Goal: Task Accomplishment & Management: Complete application form

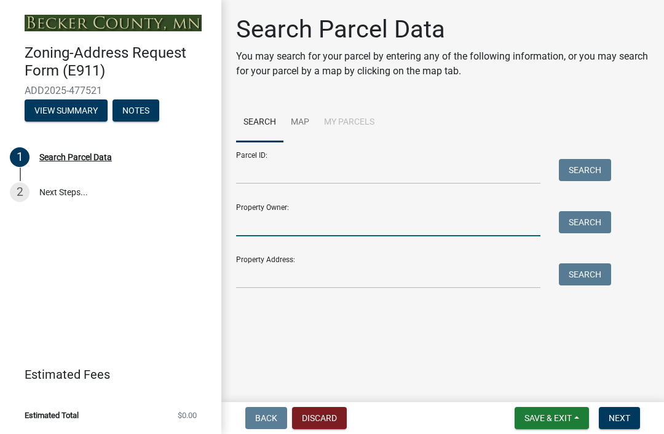
click at [302, 227] on input "Property Owner:" at bounding box center [388, 223] width 304 height 25
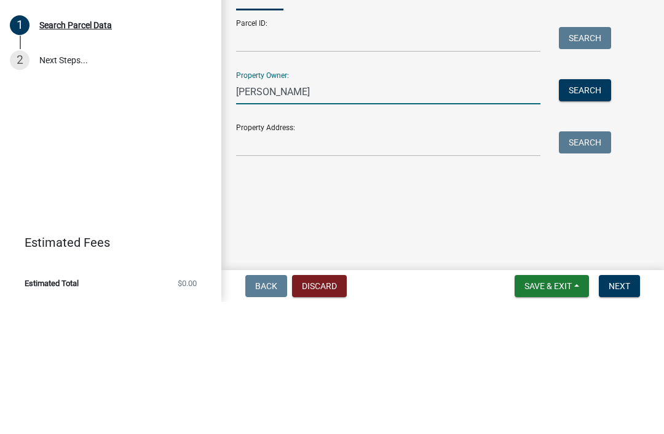
type input "Knoblach"
click at [597, 211] on button "Search" at bounding box center [585, 222] width 52 height 22
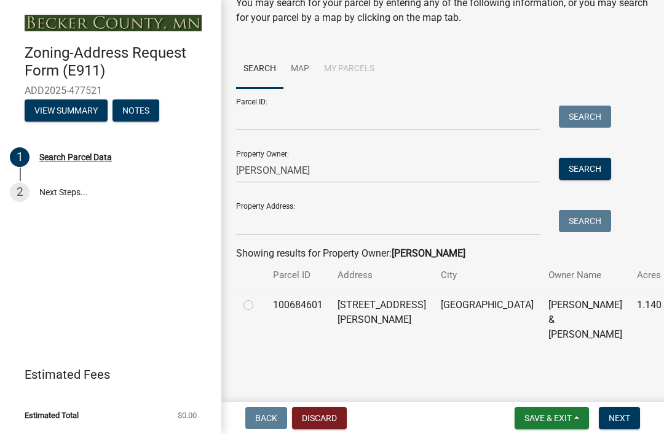
scroll to position [53, 0]
click at [258, 299] on label at bounding box center [258, 299] width 0 height 0
click at [258, 302] on input "radio" at bounding box center [262, 303] width 8 height 8
radio input "true"
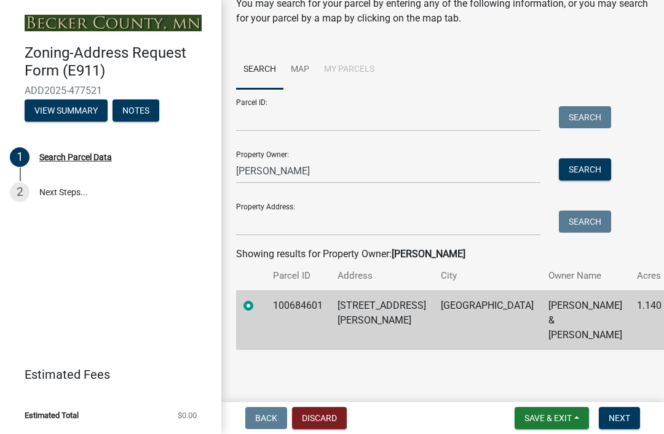
click at [623, 417] on span "Next" at bounding box center [619, 419] width 22 height 10
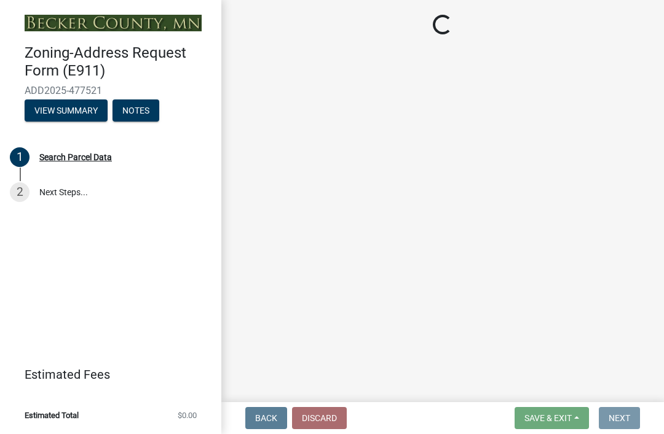
scroll to position [0, 0]
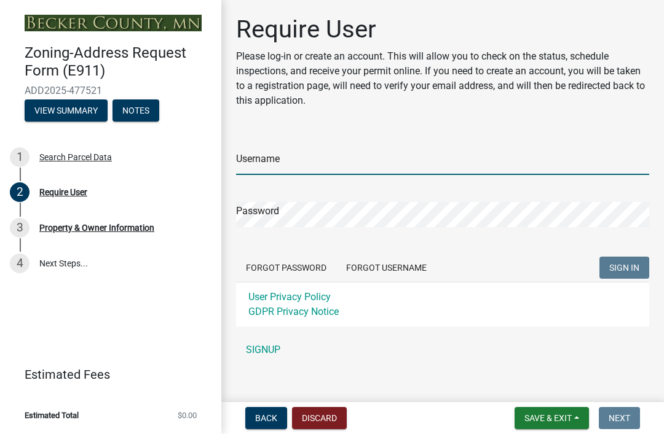
click at [310, 163] on input "Username" at bounding box center [442, 162] width 413 height 25
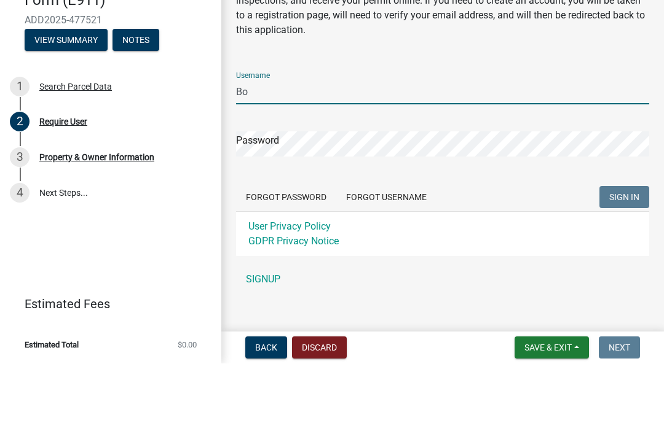
type input "B"
type input "[EMAIL_ADDRESS][DOMAIN_NAME]"
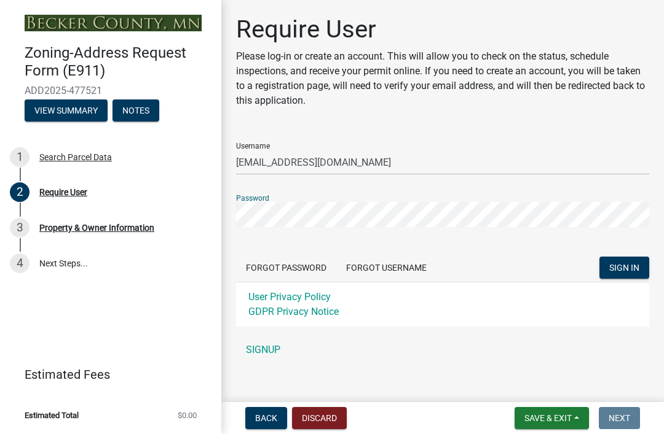
click at [278, 352] on link "SIGNUP" at bounding box center [442, 350] width 413 height 25
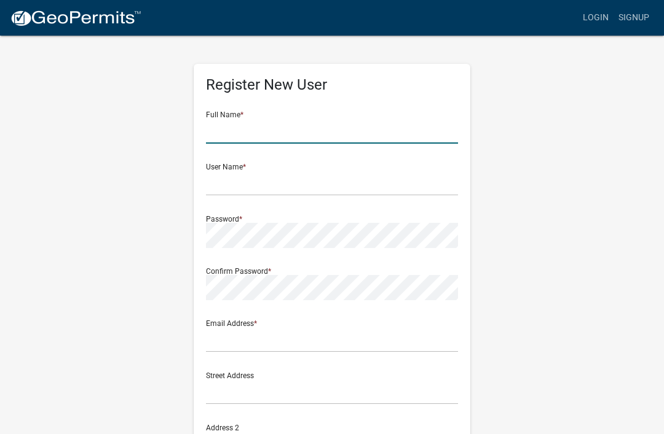
click at [292, 133] on input "text" at bounding box center [332, 131] width 252 height 25
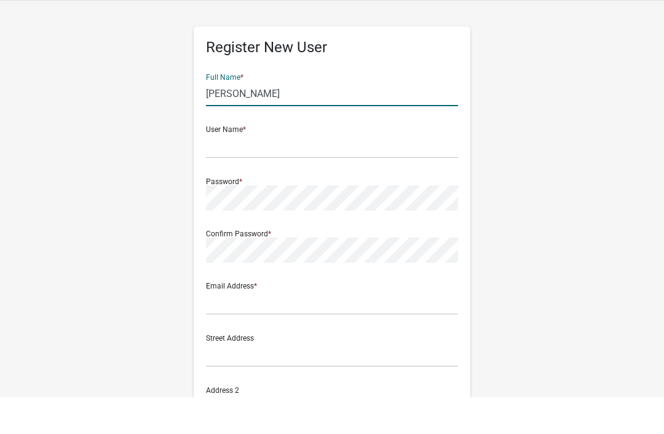
type input "[PERSON_NAME]"
click at [253, 171] on input "text" at bounding box center [332, 183] width 252 height 25
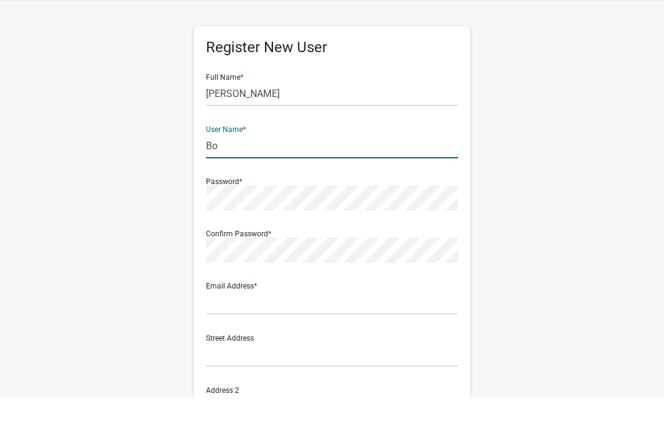
type input "B"
type input "[EMAIL_ADDRESS][DOMAIN_NAME]"
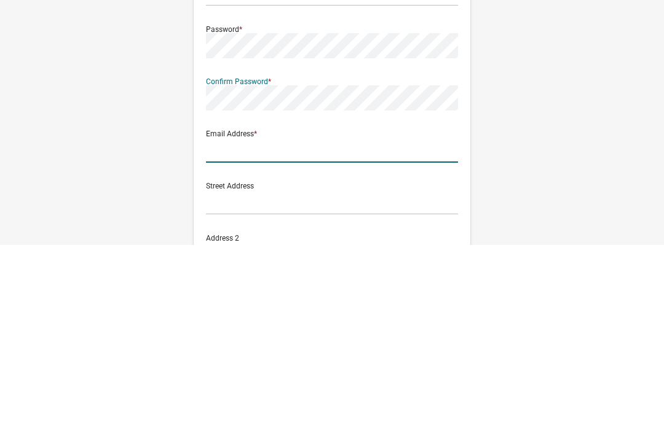
click at [285, 328] on input "text" at bounding box center [332, 340] width 252 height 25
type input "B"
type input "[EMAIL_ADDRESS][DOMAIN_NAME]"
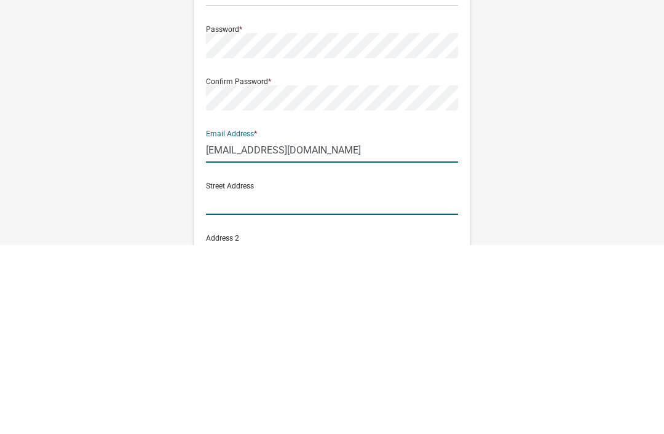
click at [255, 380] on input "text" at bounding box center [332, 392] width 252 height 25
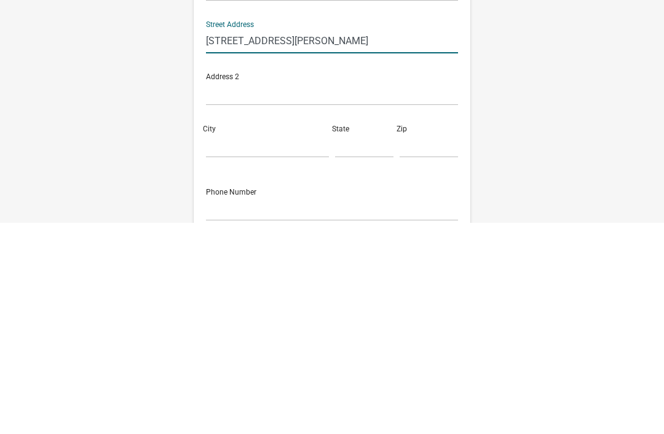
scroll to position [142, 0]
type input "21349 NW Pickerel Lake Road"
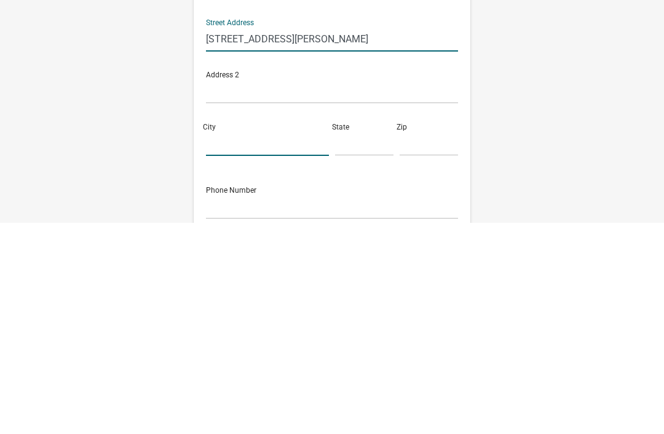
click at [253, 342] on input "City" at bounding box center [267, 354] width 123 height 25
type input "Detroit Lakes"
click at [361, 342] on input "text" at bounding box center [364, 354] width 58 height 25
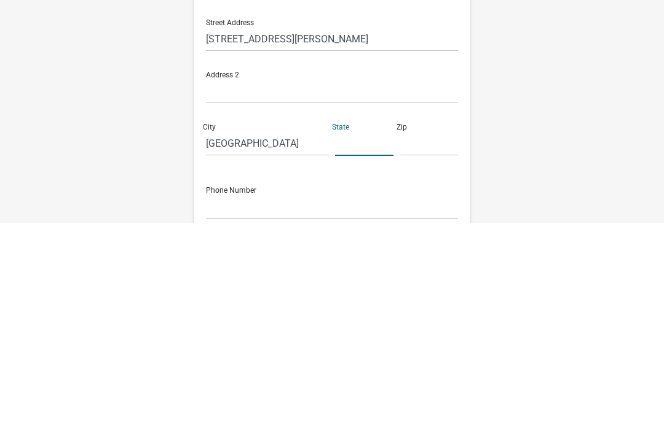
type input "m"
type input "MN"
click at [425, 342] on input "text" at bounding box center [428, 354] width 58 height 25
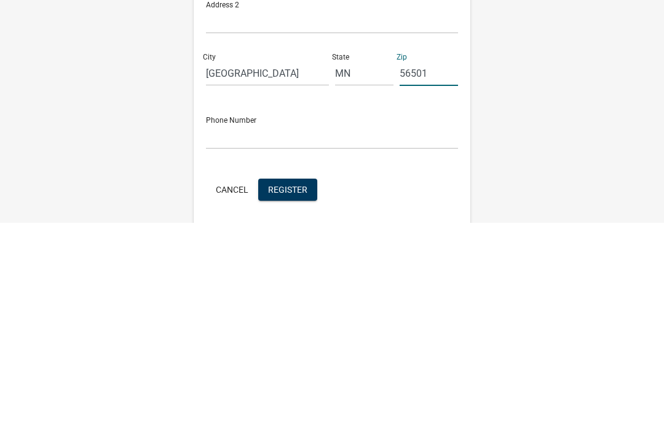
scroll to position [226, 0]
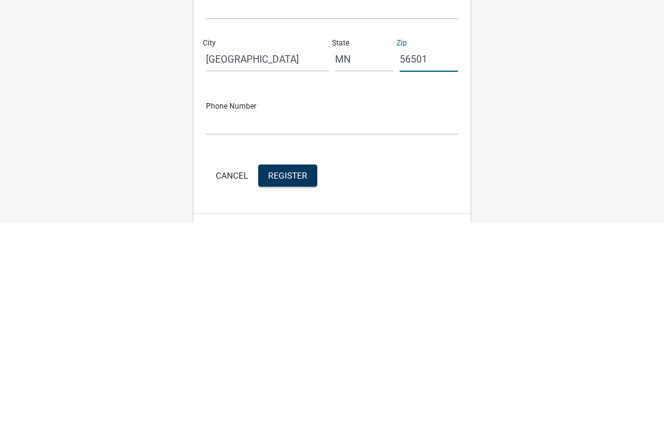
type input "56501"
click at [241, 321] on input "text" at bounding box center [332, 333] width 252 height 25
type input "3204206353"
click at [299, 376] on button "Register" at bounding box center [287, 387] width 59 height 22
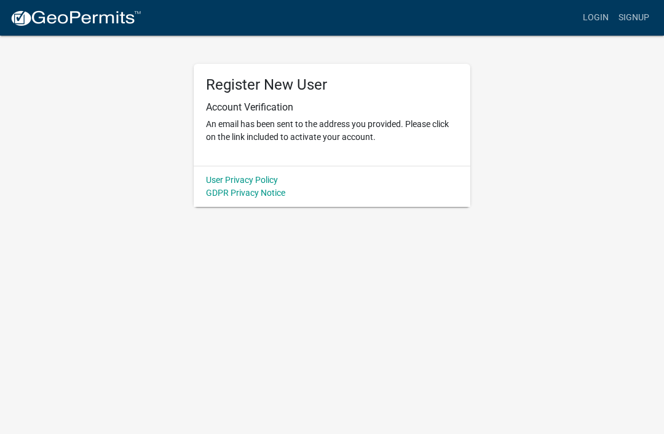
scroll to position [0, 0]
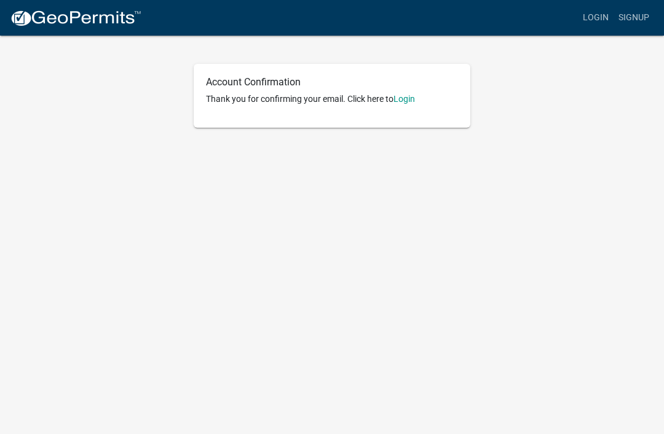
click at [411, 103] on link "Login" at bounding box center [404, 99] width 22 height 10
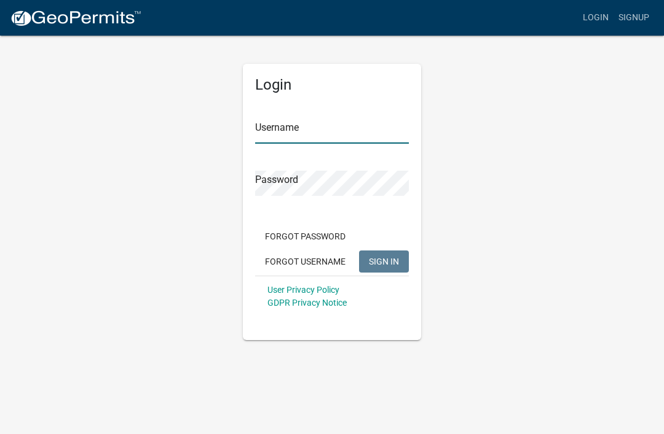
click at [349, 130] on input "Username" at bounding box center [332, 131] width 154 height 25
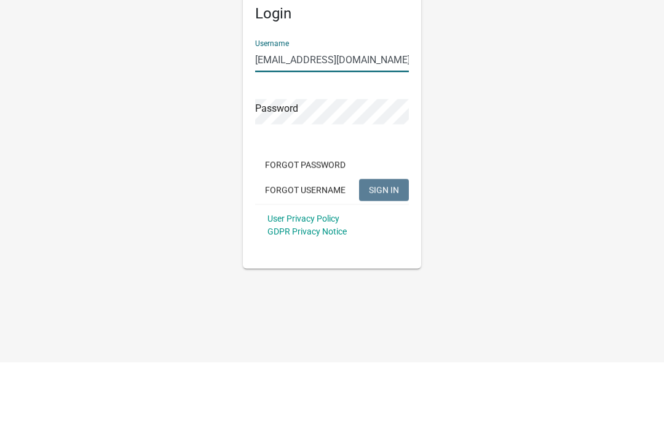
type input "[EMAIL_ADDRESS][DOMAIN_NAME]"
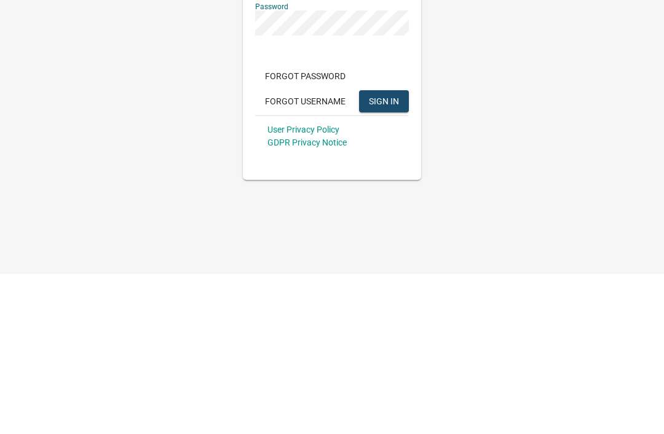
click at [391, 256] on span "SIGN IN" at bounding box center [384, 261] width 30 height 10
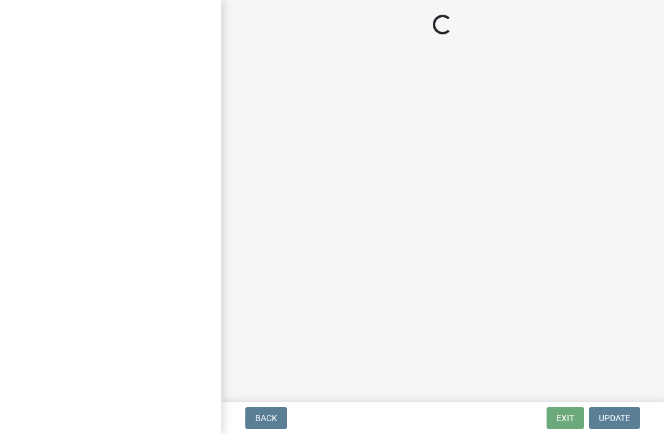
select select "ca2171fe-4f66-452b-93dd-679beab126d6"
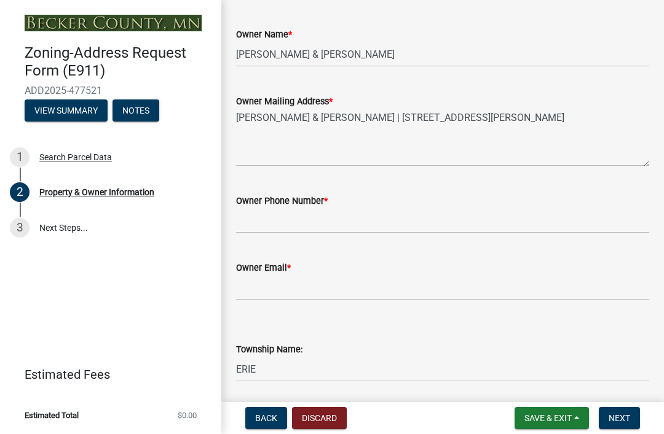
scroll to position [183, 0]
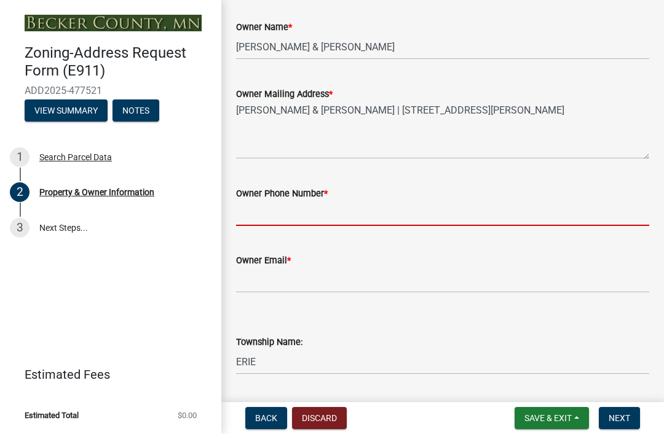
click at [319, 213] on input "Owner Phone Number *" at bounding box center [442, 213] width 413 height 25
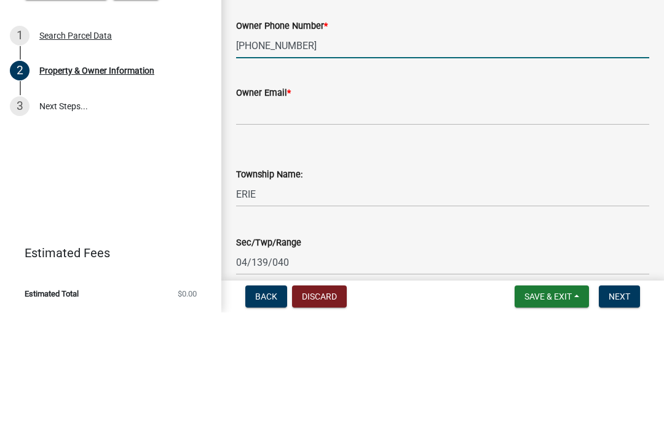
scroll to position [229, 0]
type input "[PHONE_NUMBER]"
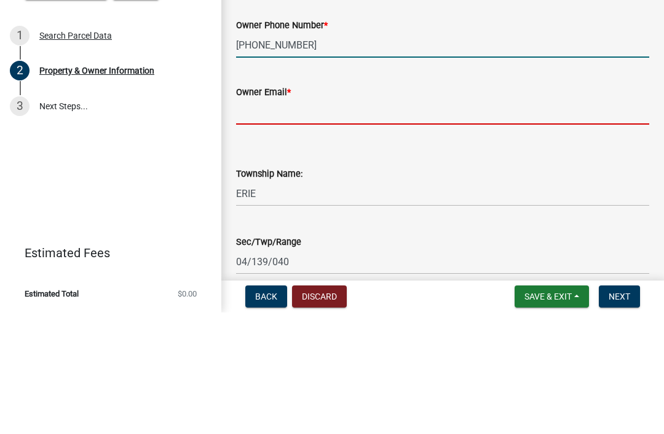
click at [315, 221] on input "Owner Email *" at bounding box center [442, 233] width 413 height 25
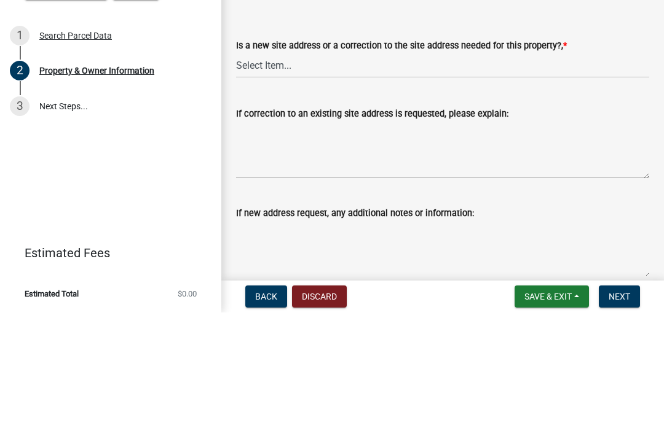
scroll to position [710, 0]
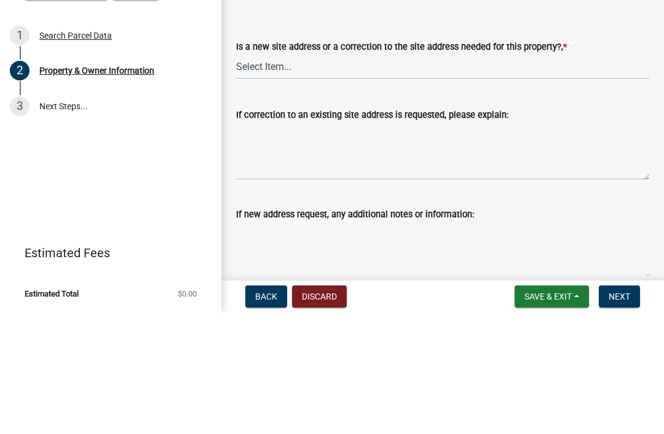
type input "[EMAIL_ADDRESS][DOMAIN_NAME]"
click at [289, 176] on select "Select Item... New Site Address Needed Correction to Site Address Needed I alre…" at bounding box center [442, 188] width 413 height 25
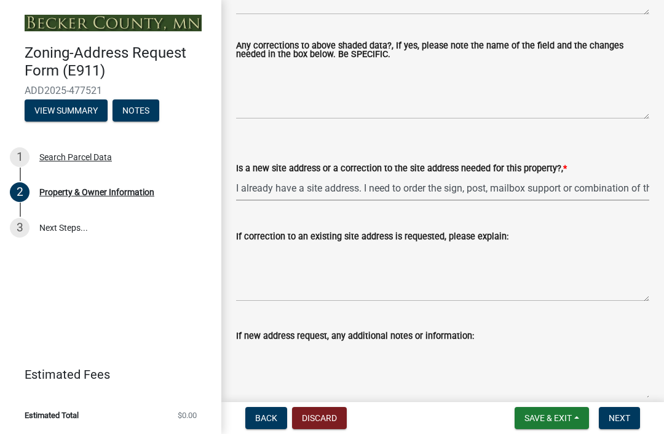
select select "9713d348-d2a0-499f-b5a4-c0ec60c22a78"
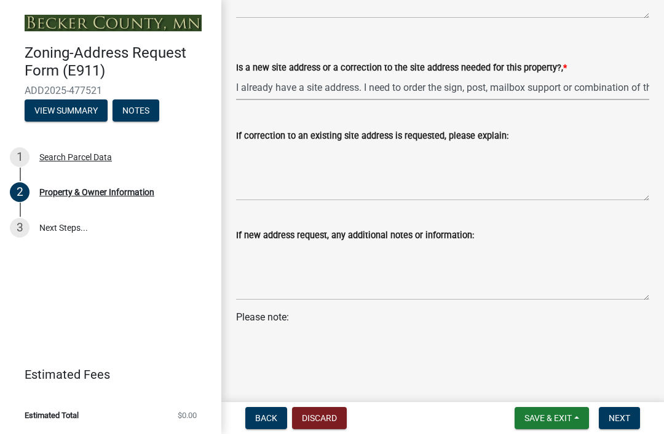
scroll to position [812, 0]
click at [627, 414] on span "Next" at bounding box center [619, 419] width 22 height 10
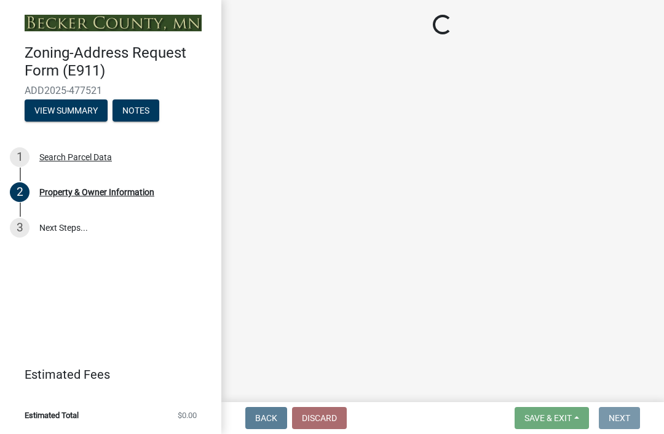
scroll to position [0, 0]
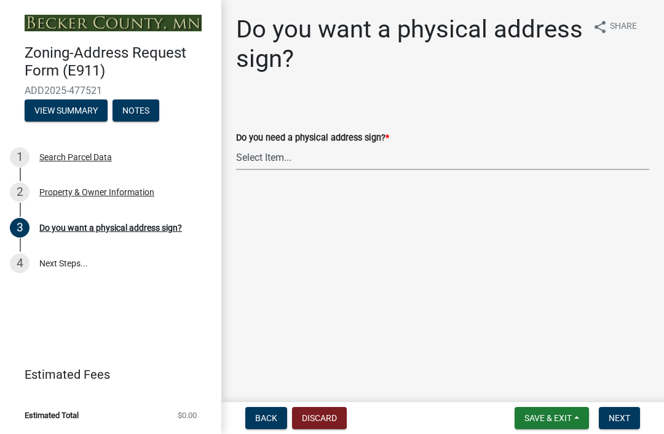
click at [286, 157] on select "Select Item... No sign needed. Please just email me my new address. Yes, I need…" at bounding box center [442, 157] width 413 height 25
select select "e0d83106-b8a0-4213-8b37-9ca0094bb326"
click at [626, 415] on span "Next" at bounding box center [619, 419] width 22 height 10
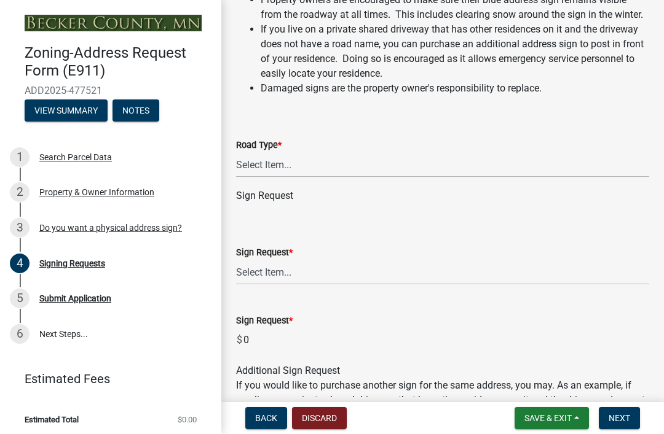
scroll to position [195, 0]
click at [288, 167] on select "Select Item... Private Easement Public / [GEOGRAPHIC_DATA]" at bounding box center [442, 164] width 413 height 25
select select "59ebb622-b26c-47b0-ac7c-13ae008290a6"
click at [293, 198] on div "Sign Request" at bounding box center [442, 195] width 413 height 15
click at [285, 201] on div "Sign Request" at bounding box center [442, 195] width 413 height 15
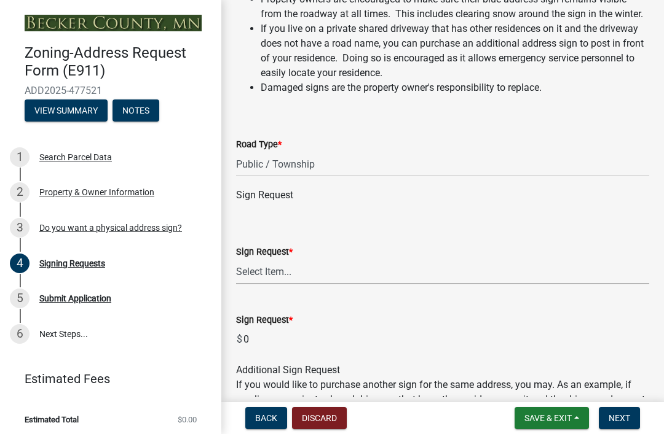
click at [294, 275] on select "Select Item... $12 - I only need a post (no sign or installation). $25 - I only…" at bounding box center [442, 271] width 413 height 25
select select "9be1d10c-73ea-4d51-99c5-7418e6c4c8e0"
click at [260, 270] on select "Select Item... $12 - I only need a post (no sign or installation). $25 - I only…" at bounding box center [442, 271] width 413 height 25
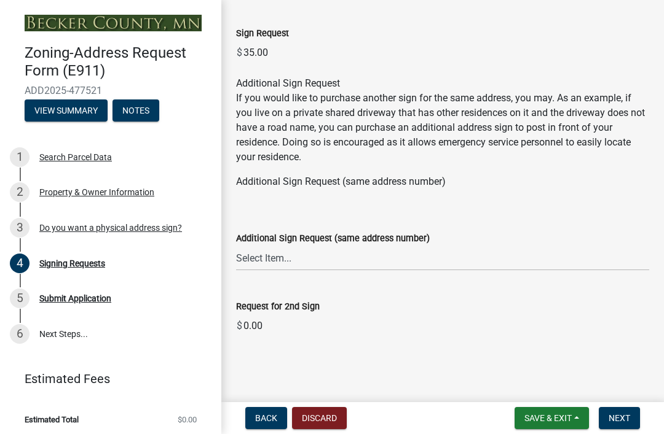
scroll to position [482, 0]
click at [629, 417] on span "Next" at bounding box center [619, 419] width 22 height 10
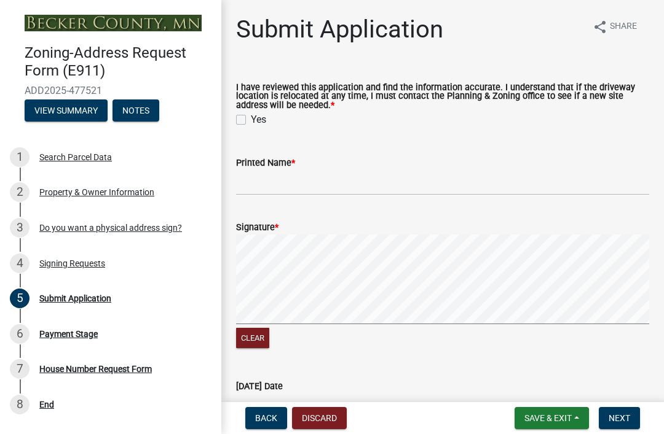
click at [251, 120] on label "Yes" at bounding box center [258, 119] width 15 height 15
click at [251, 120] on input "Yes" at bounding box center [255, 116] width 8 height 8
checkbox input "true"
click at [324, 176] on input "Printed Name *" at bounding box center [442, 182] width 413 height 25
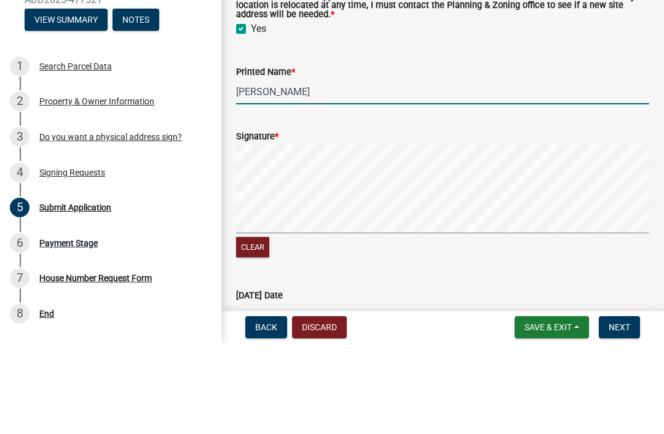
type input "[PERSON_NAME]"
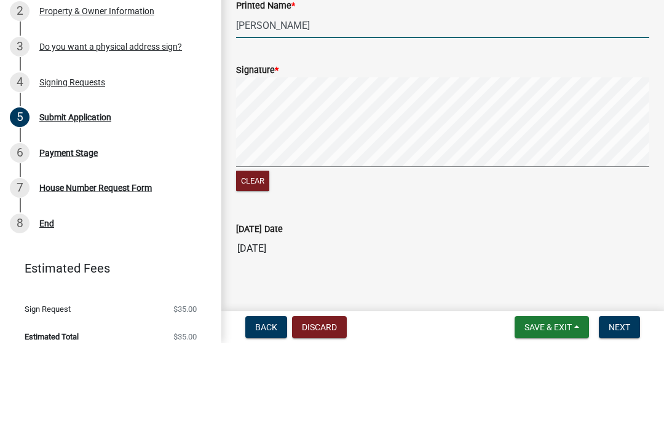
scroll to position [89, 0]
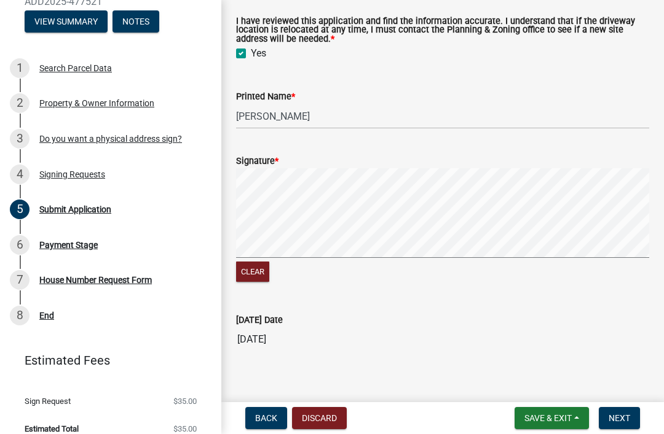
click at [618, 418] on span "Next" at bounding box center [619, 419] width 22 height 10
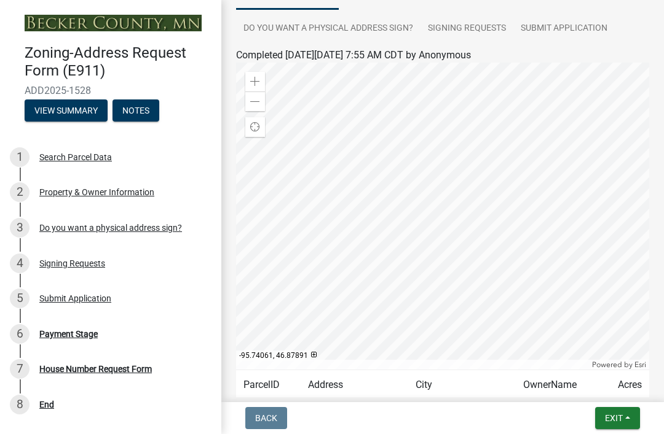
scroll to position [138, 0]
click at [616, 418] on span "Exit" at bounding box center [614, 419] width 18 height 10
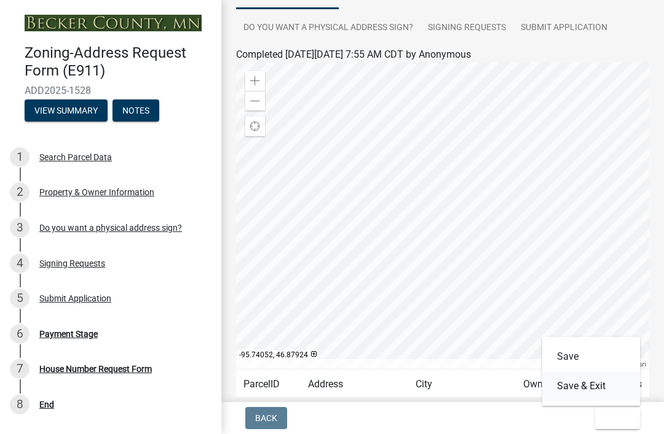
click at [589, 388] on button "Save & Exit" at bounding box center [591, 386] width 98 height 29
